Goal: Check status: Check status

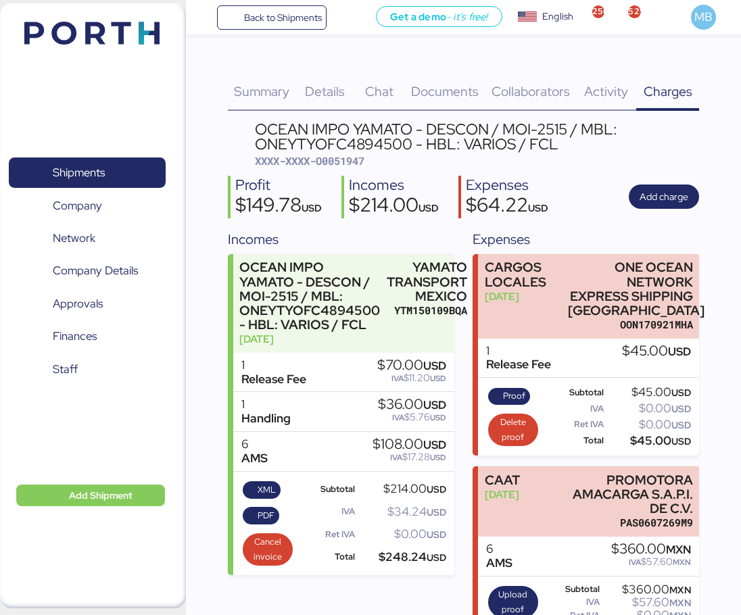
click at [123, 170] on span "Shipments" at bounding box center [86, 173] width 145 height 20
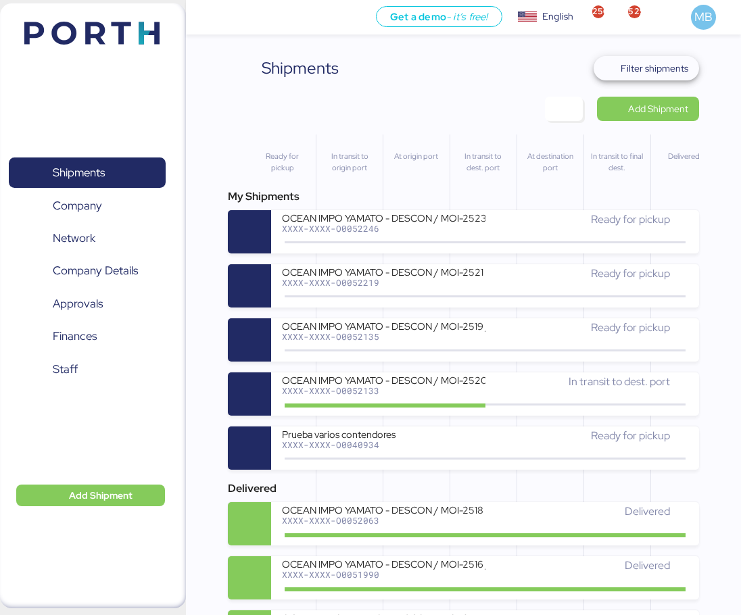
click at [652, 65] on span "Filter shipments" at bounding box center [655, 68] width 68 height 16
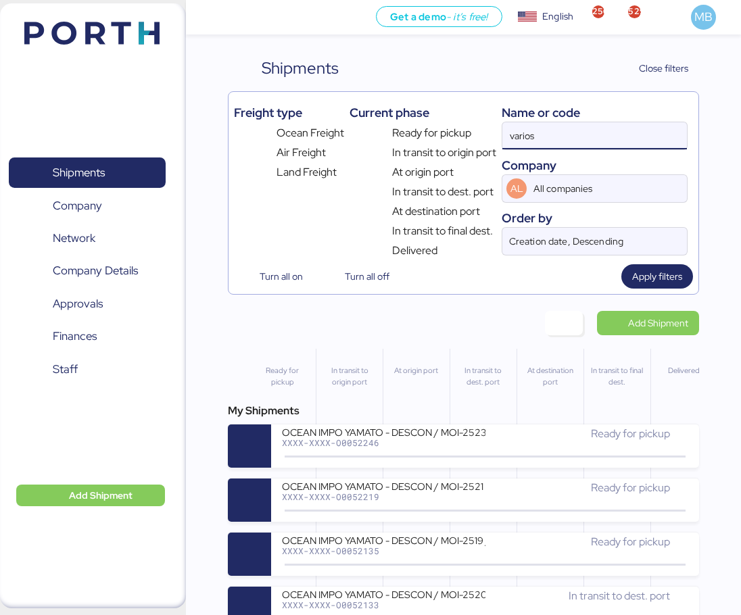
drag, startPoint x: 596, startPoint y: 122, endPoint x: 501, endPoint y: 130, distance: 95.0
click at [501, 130] on div "Freight type Ocean Freight Air Freight Land Freight Current phase Ready for pic…" at bounding box center [464, 178] width 460 height 162
paste input "O0052124"
type input "O0052124"
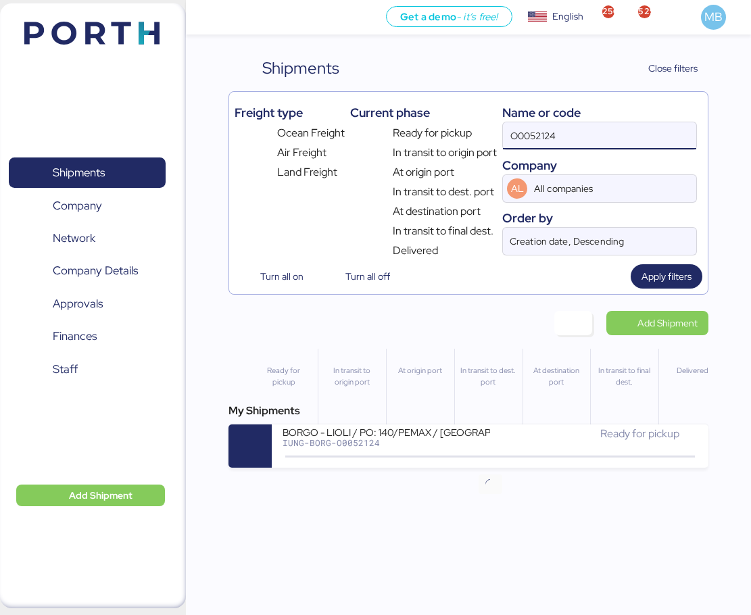
click at [466, 451] on icon at bounding box center [490, 457] width 65 height 15
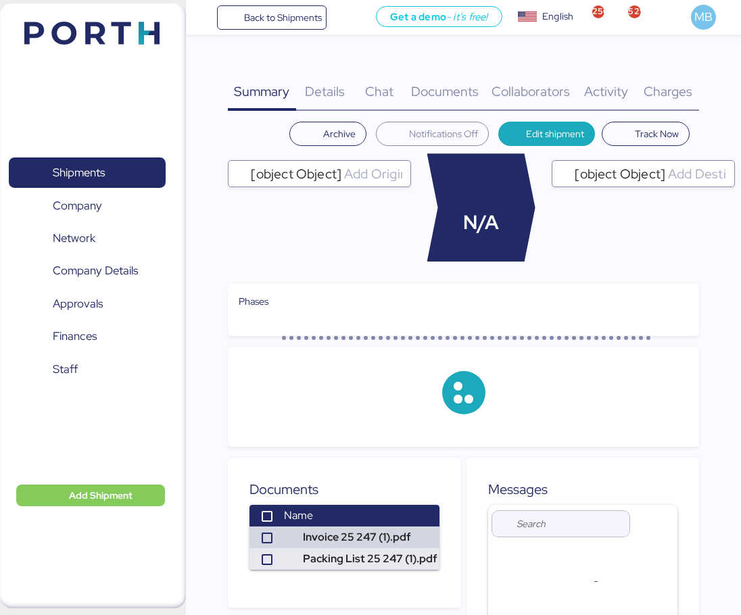
click at [679, 84] on span "Charges" at bounding box center [667, 91] width 49 height 18
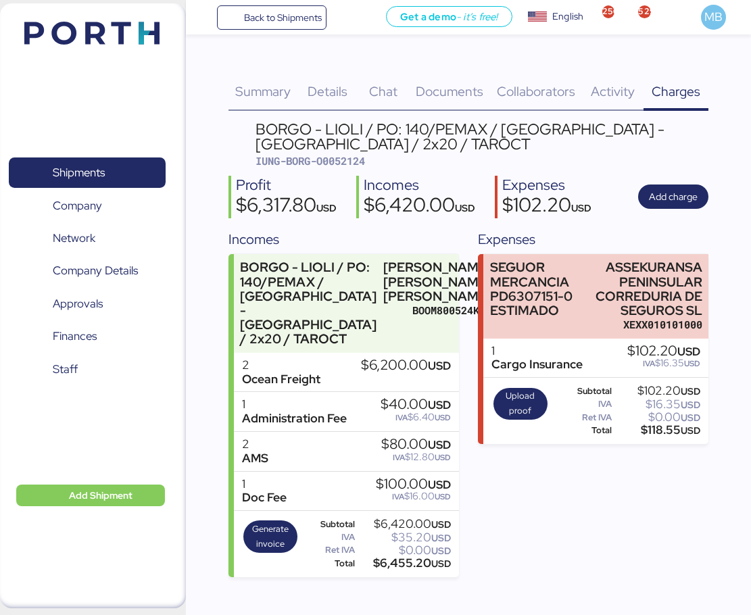
click at [111, 163] on span "Shipments" at bounding box center [86, 173] width 145 height 20
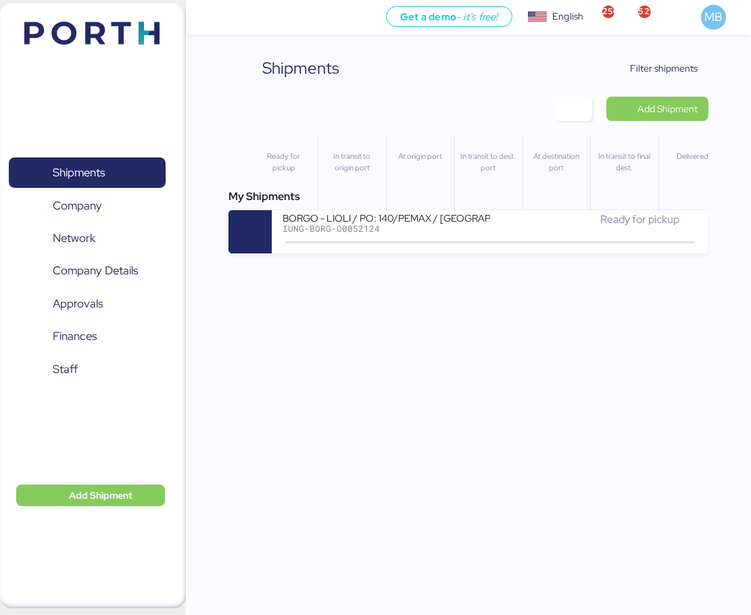
click at [660, 67] on span "Filter shipments" at bounding box center [664, 68] width 68 height 16
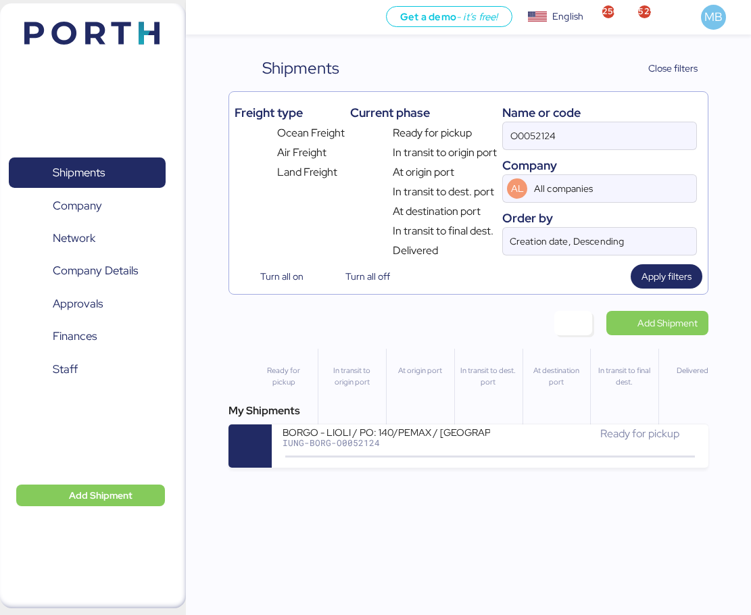
drag, startPoint x: 503, startPoint y: 136, endPoint x: 465, endPoint y: 136, distance: 37.9
click at [466, 136] on div "Freight type Ocean Freight Air Freight Land Freight Current phase Ready for pic…" at bounding box center [469, 178] width 468 height 162
paste input "O0052215"
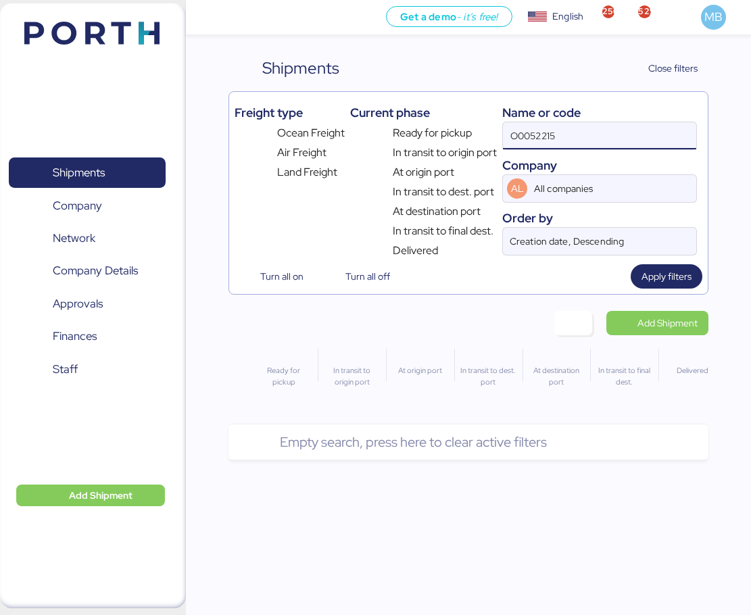
type input "O0052215"
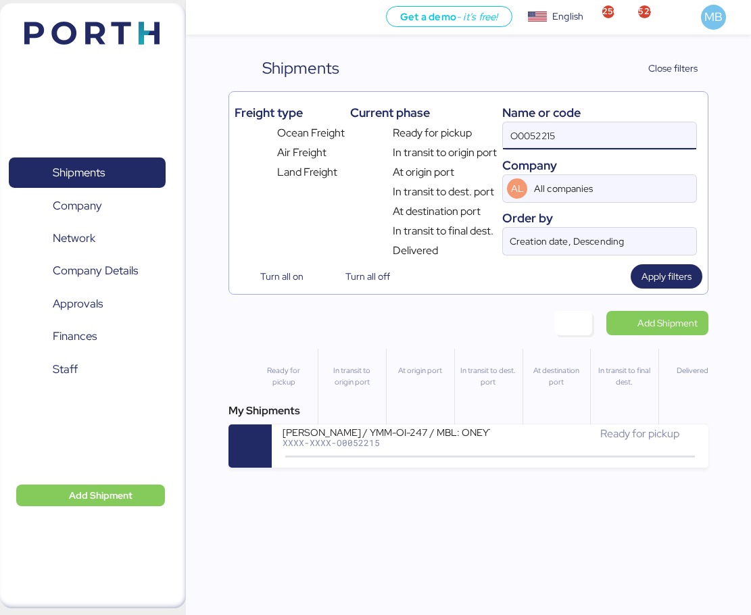
click at [460, 434] on div "[PERSON_NAME] / YMM-OI-247 / MBL: ONEYTYOFH2085700 / HBL: YTJTGI100130 / FCL" at bounding box center [387, 431] width 208 height 11
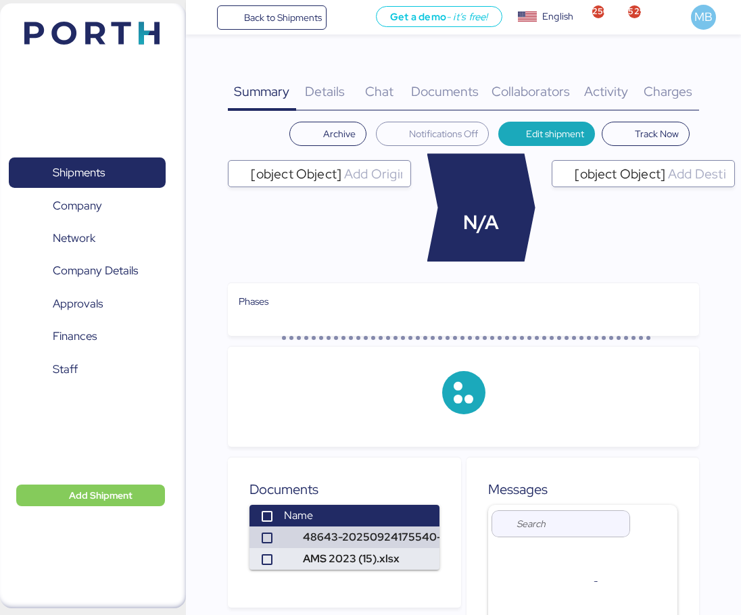
click at [679, 82] on div "Charges 0" at bounding box center [667, 83] width 63 height 55
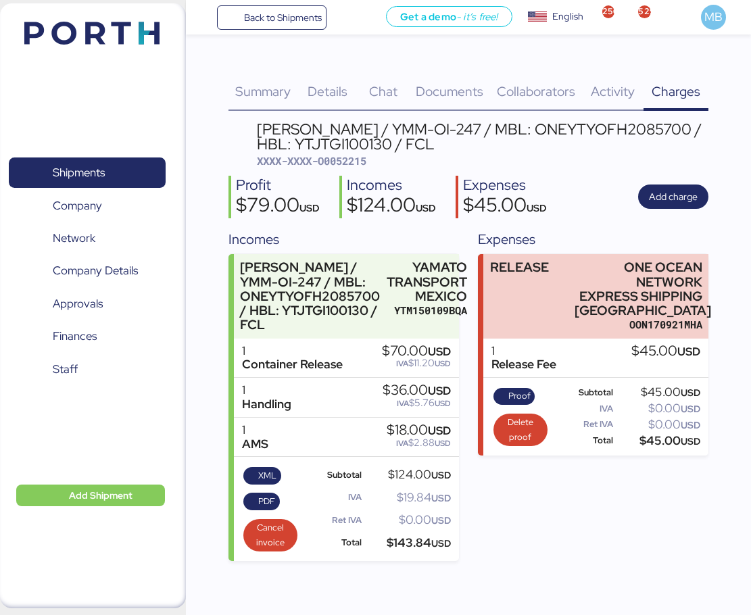
click at [256, 510] on span "PDF" at bounding box center [261, 502] width 37 height 18
click at [262, 472] on span "XML" at bounding box center [267, 475] width 18 height 15
